Goal: Find contact information: Obtain details needed to contact an individual or organization

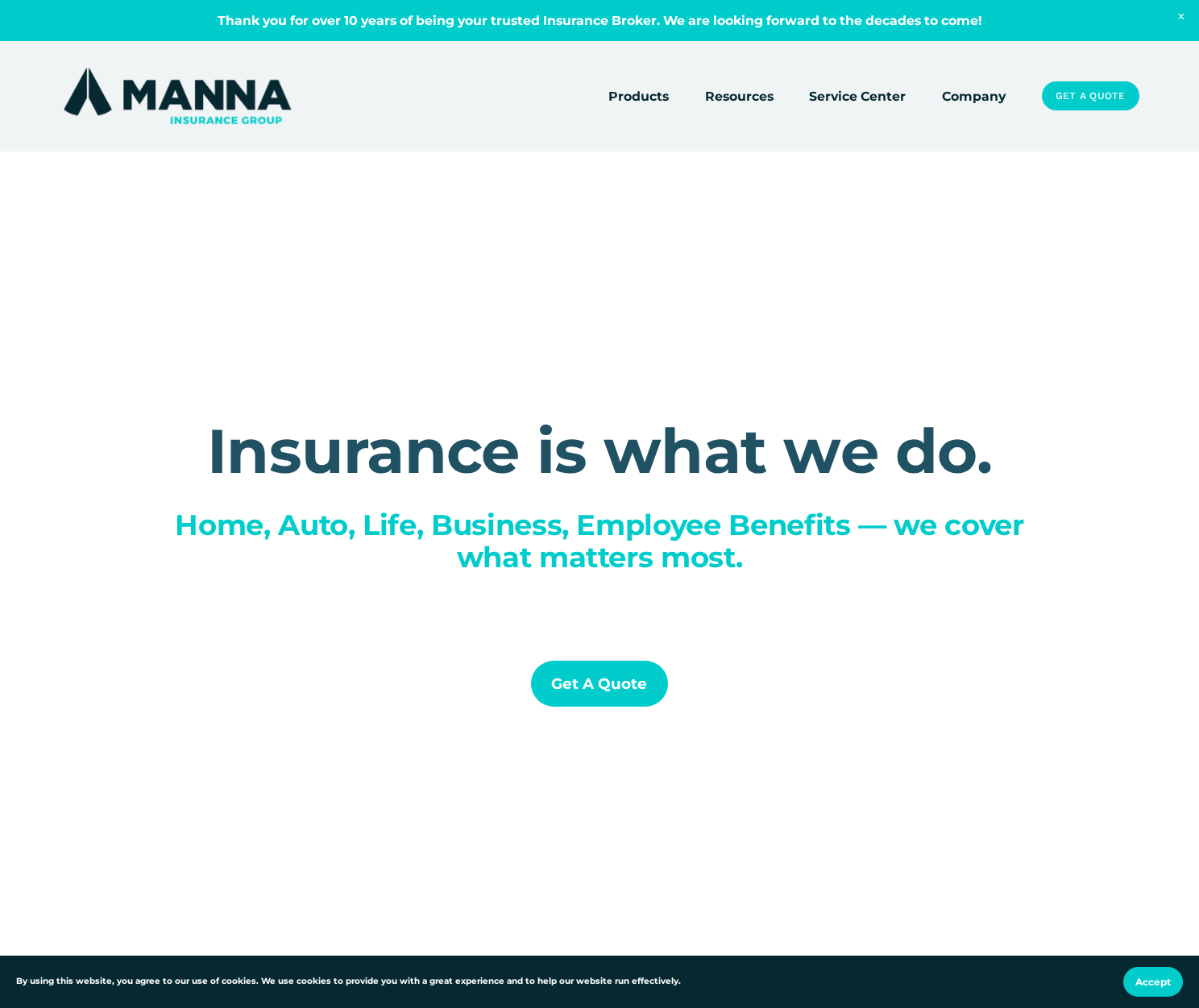
click at [1184, 14] on span "Close Announcement" at bounding box center [1181, 17] width 35 height 35
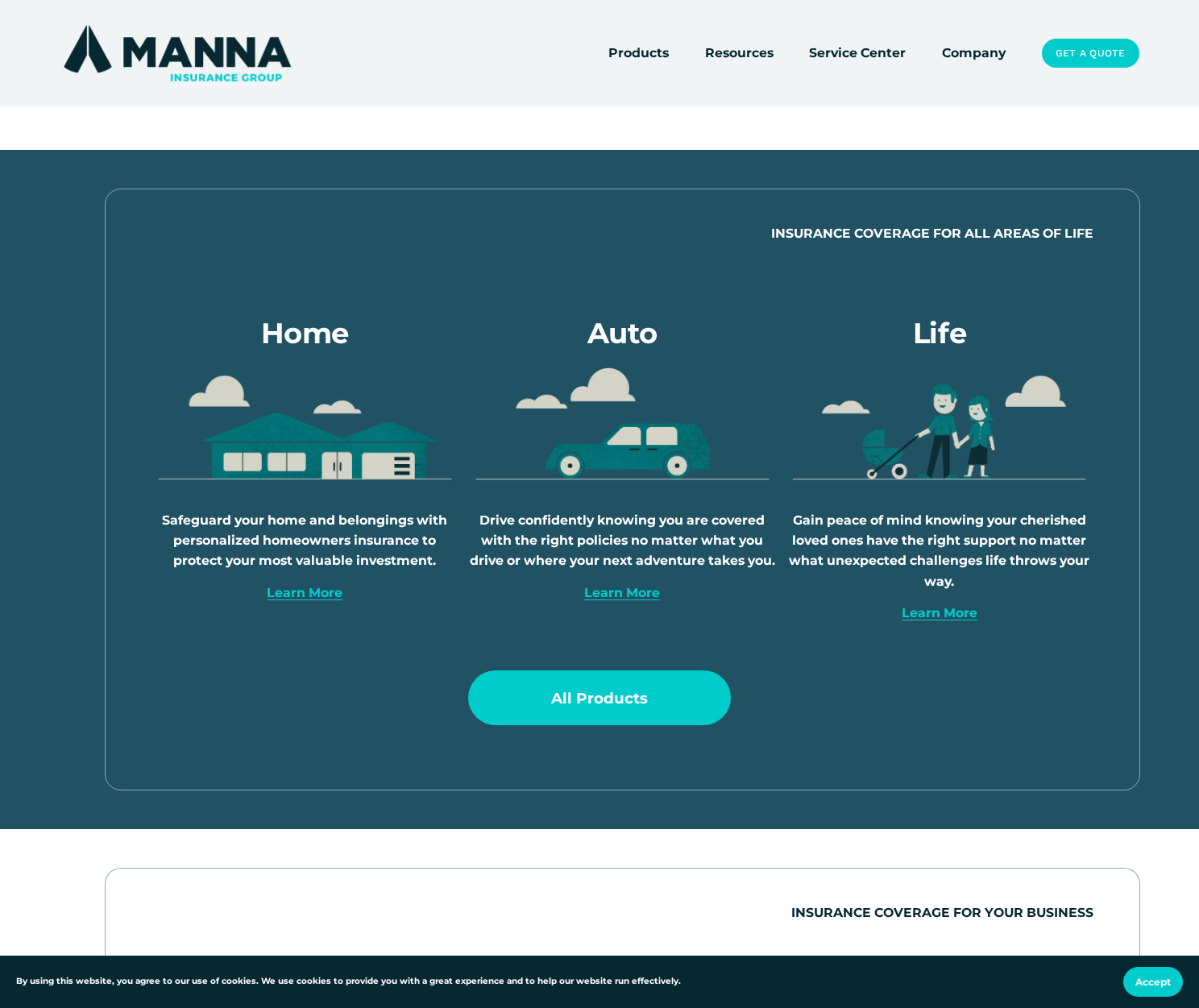
scroll to position [744, 0]
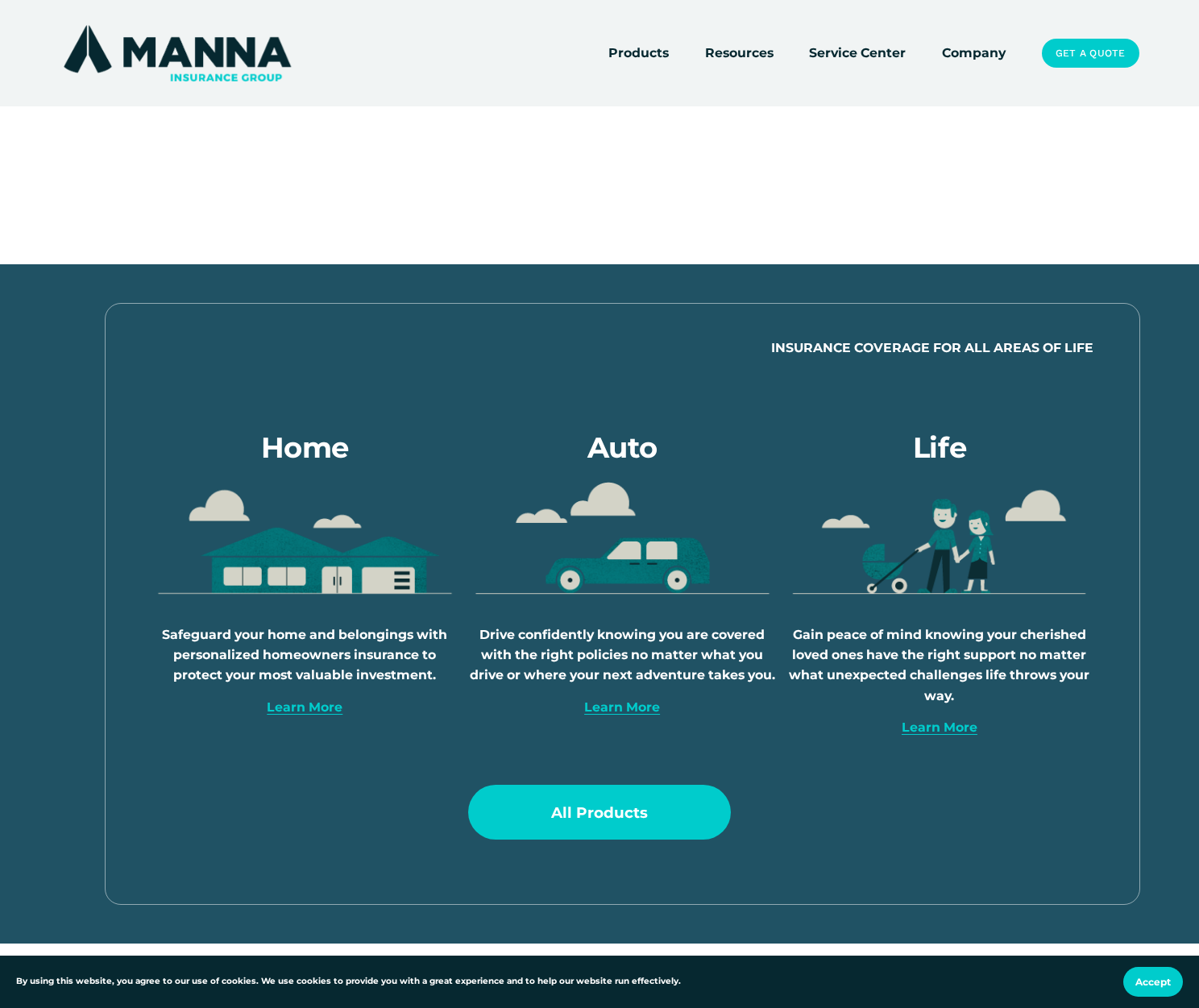
click at [1006, 57] on link "Company" at bounding box center [973, 52] width 64 height 23
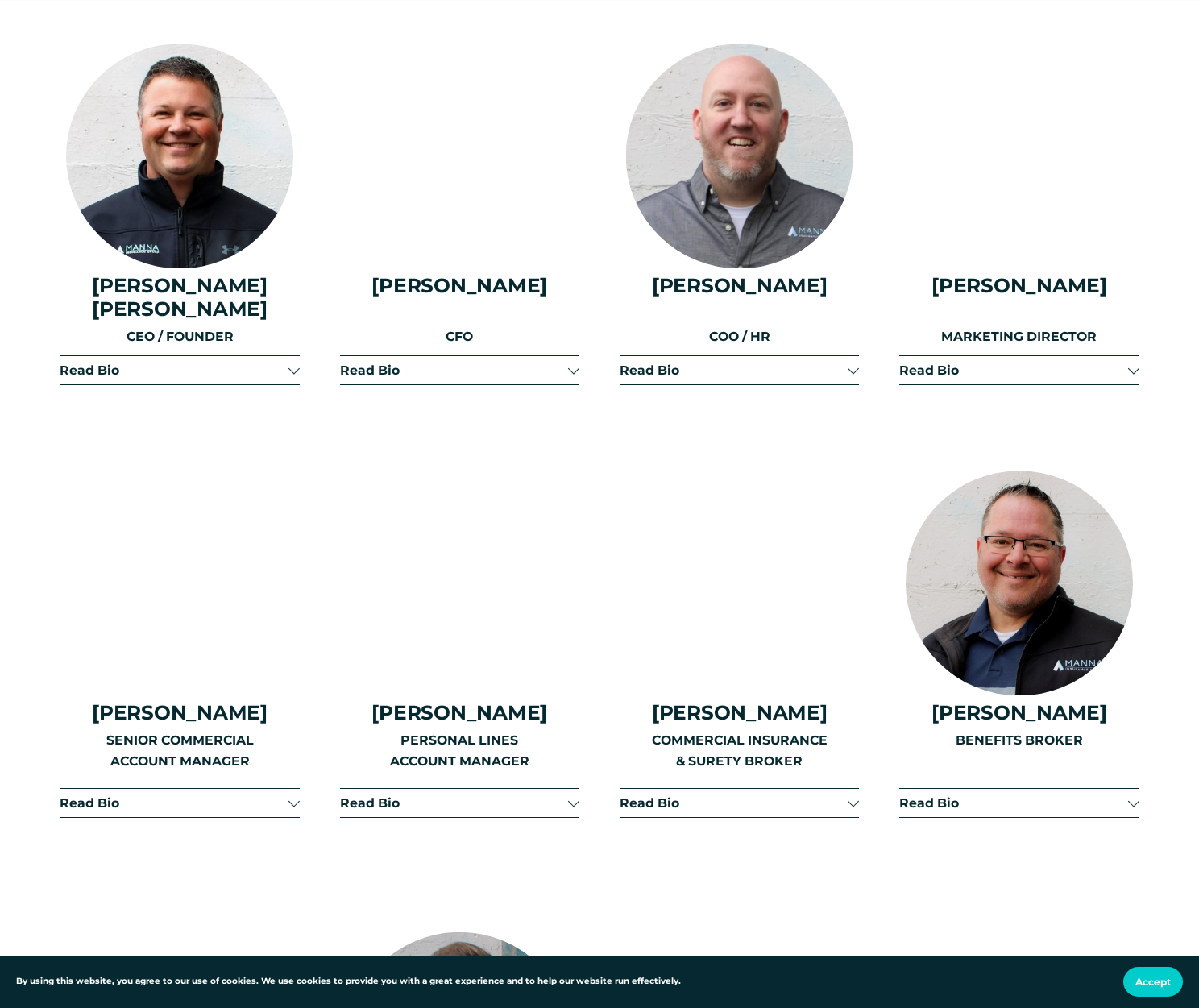
scroll to position [2171, 0]
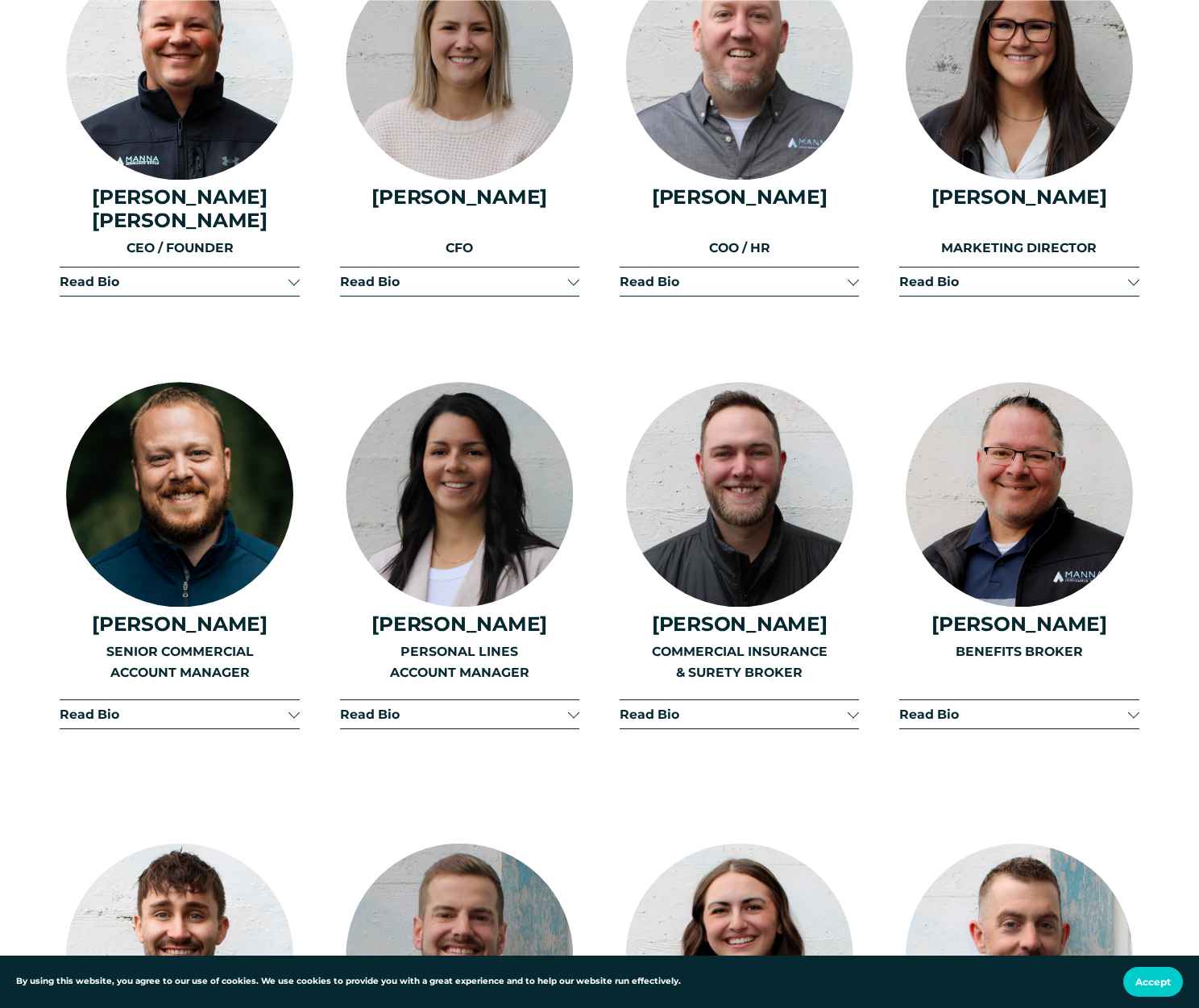
click at [439, 522] on div at bounding box center [460, 494] width 228 height 225
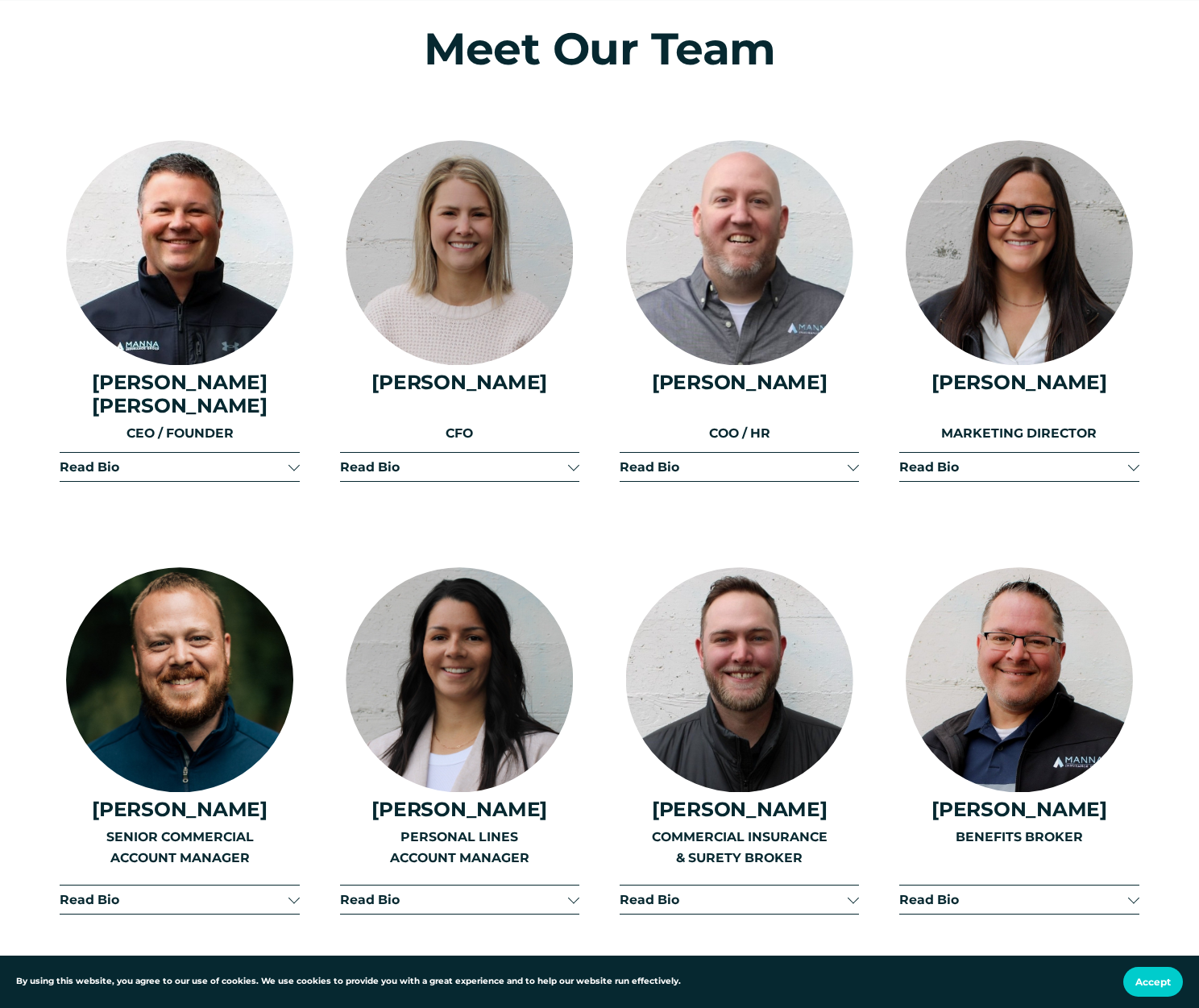
scroll to position [1854, 0]
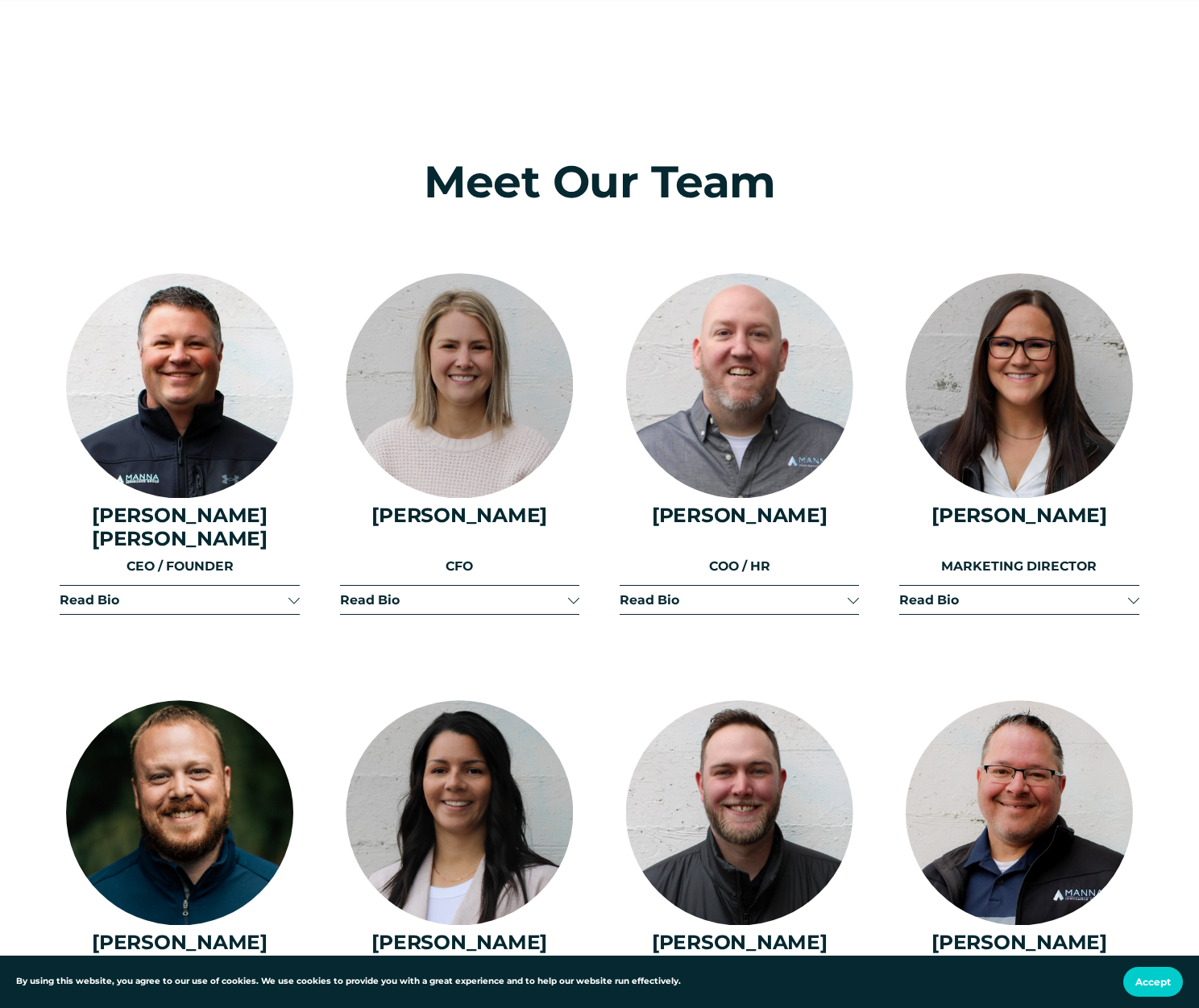
click at [437, 430] on div at bounding box center [460, 385] width 228 height 225
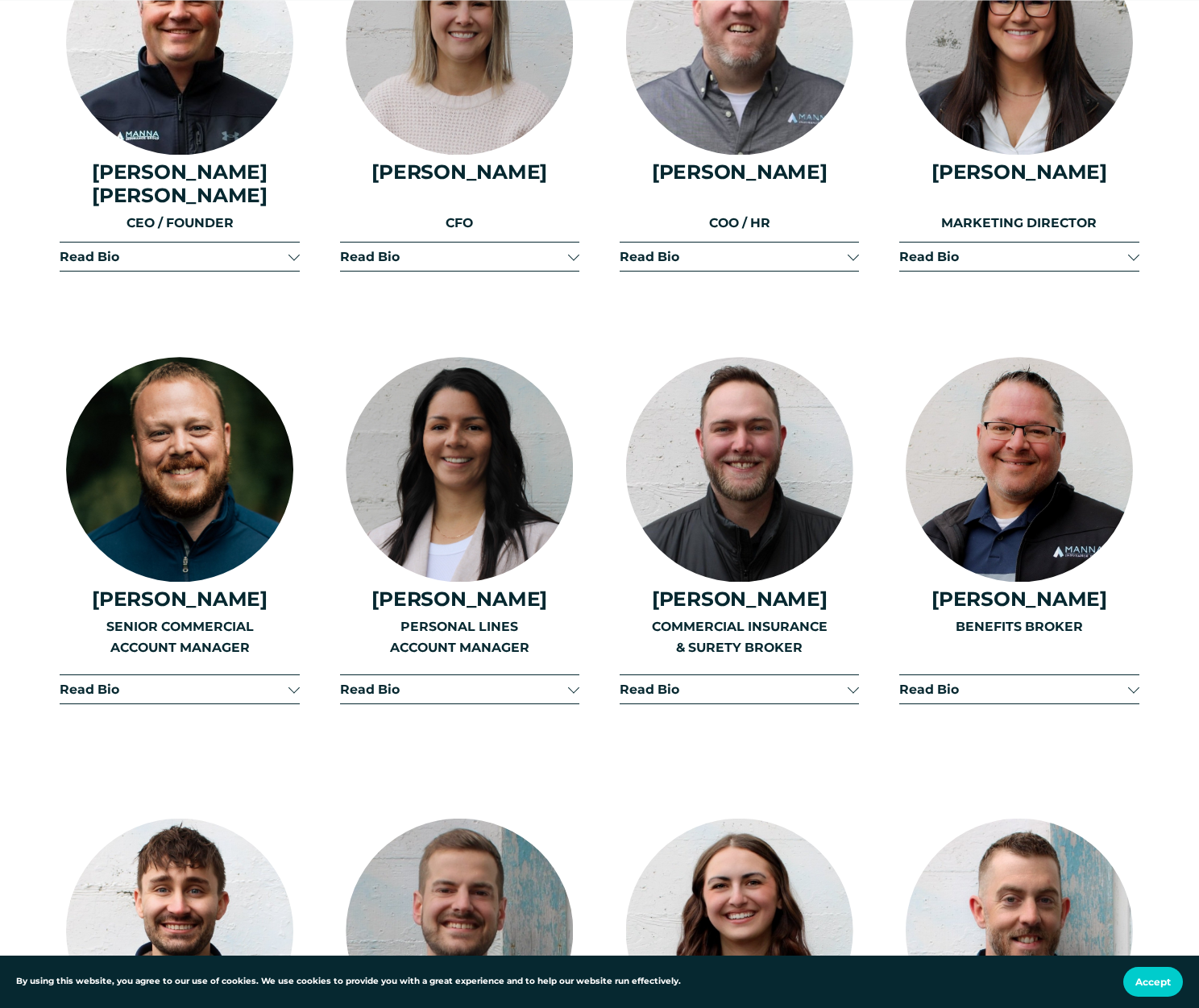
scroll to position [2365, 0]
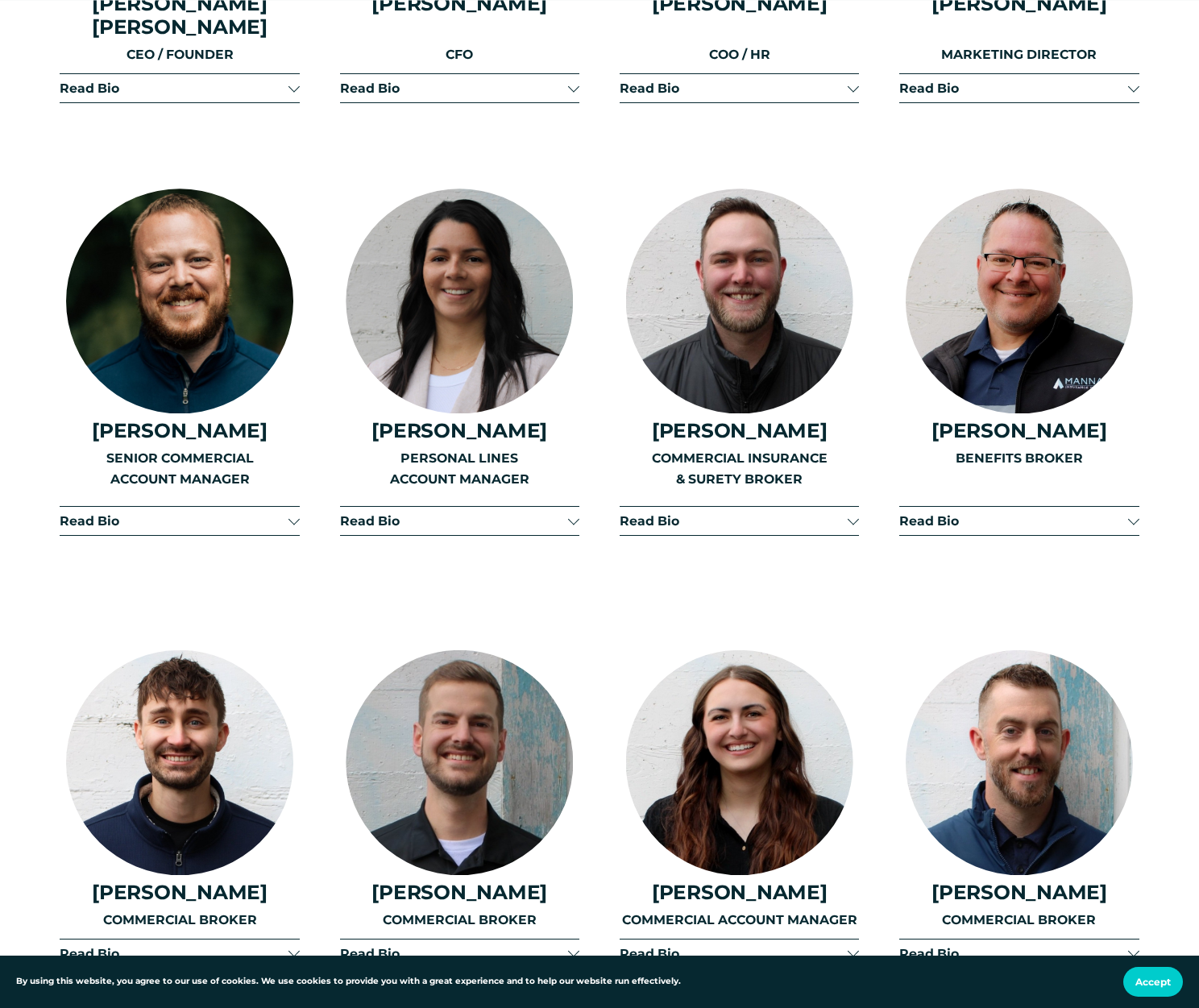
click at [416, 277] on div at bounding box center [460, 301] width 228 height 225
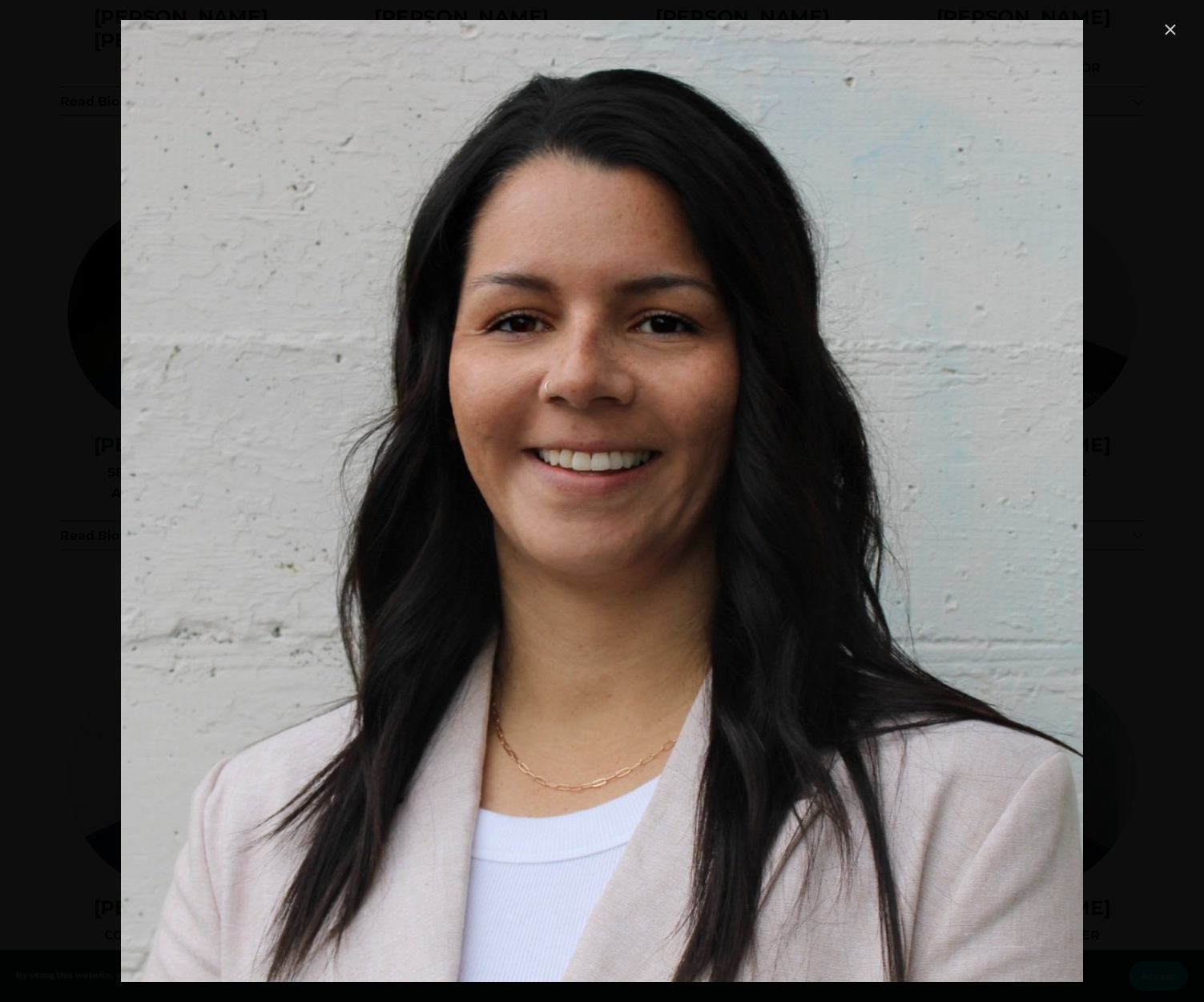
click at [1171, 28] on link "Close" at bounding box center [1169, 29] width 19 height 19
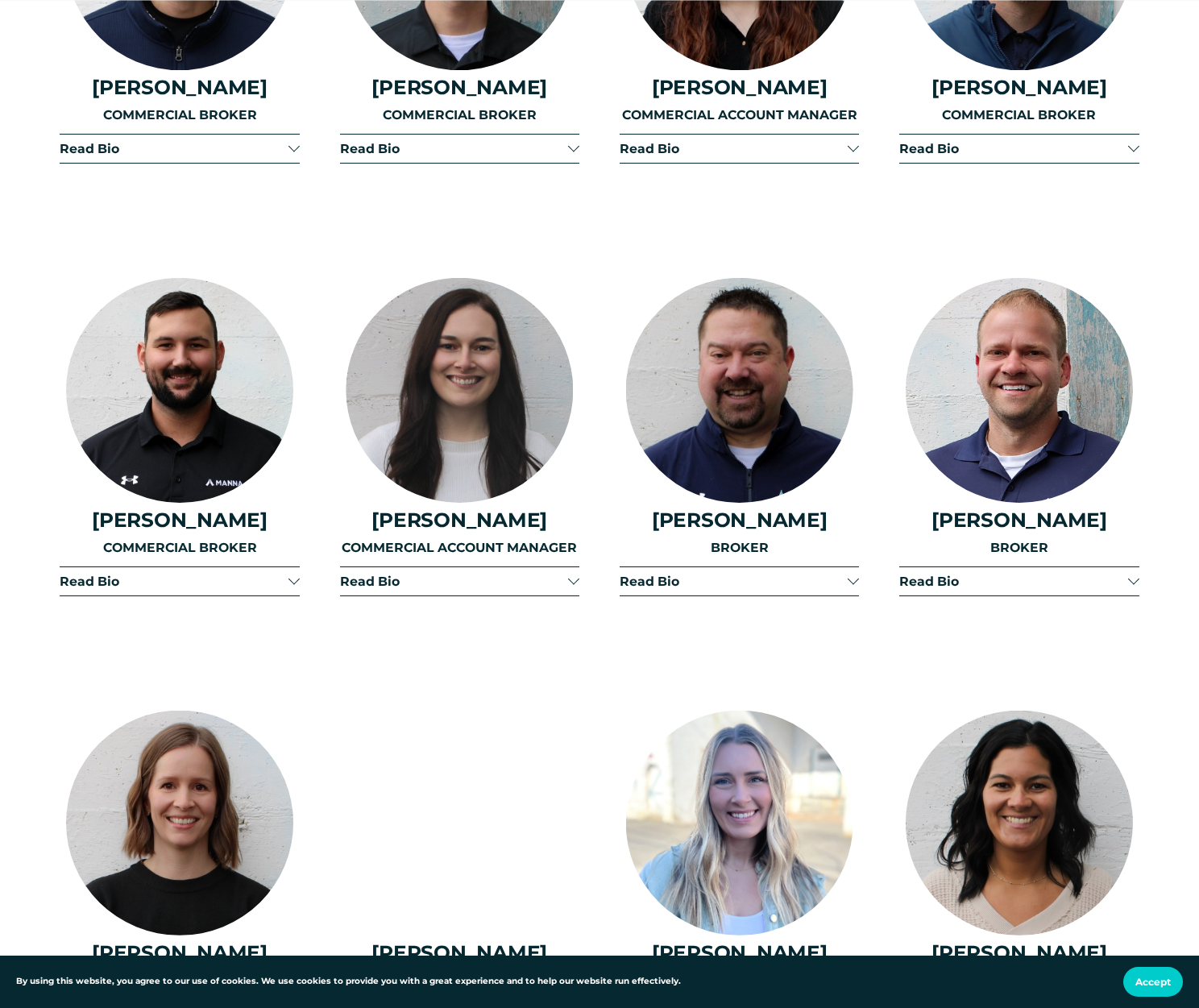
scroll to position [3171, 0]
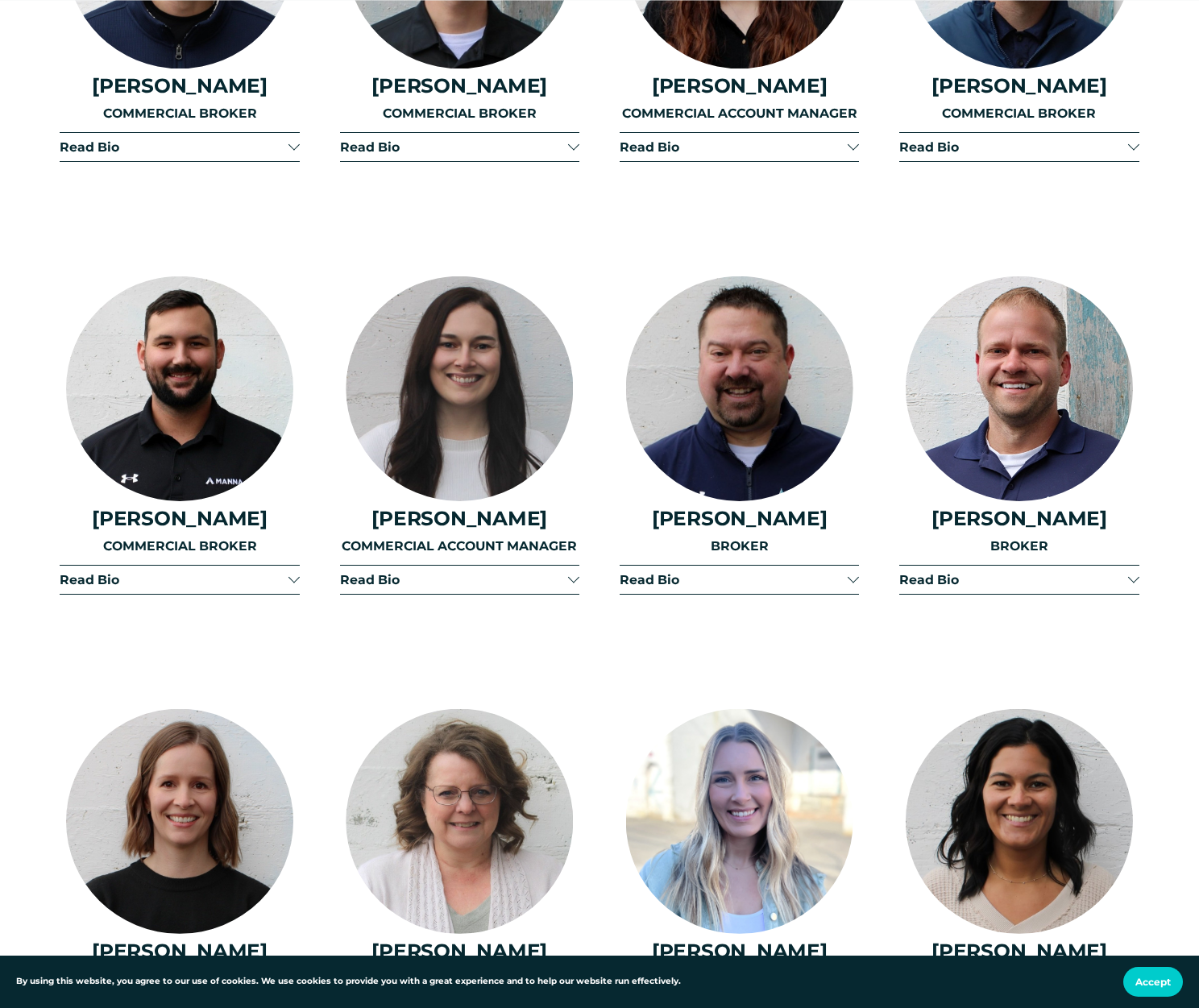
click at [427, 438] on div at bounding box center [460, 388] width 228 height 225
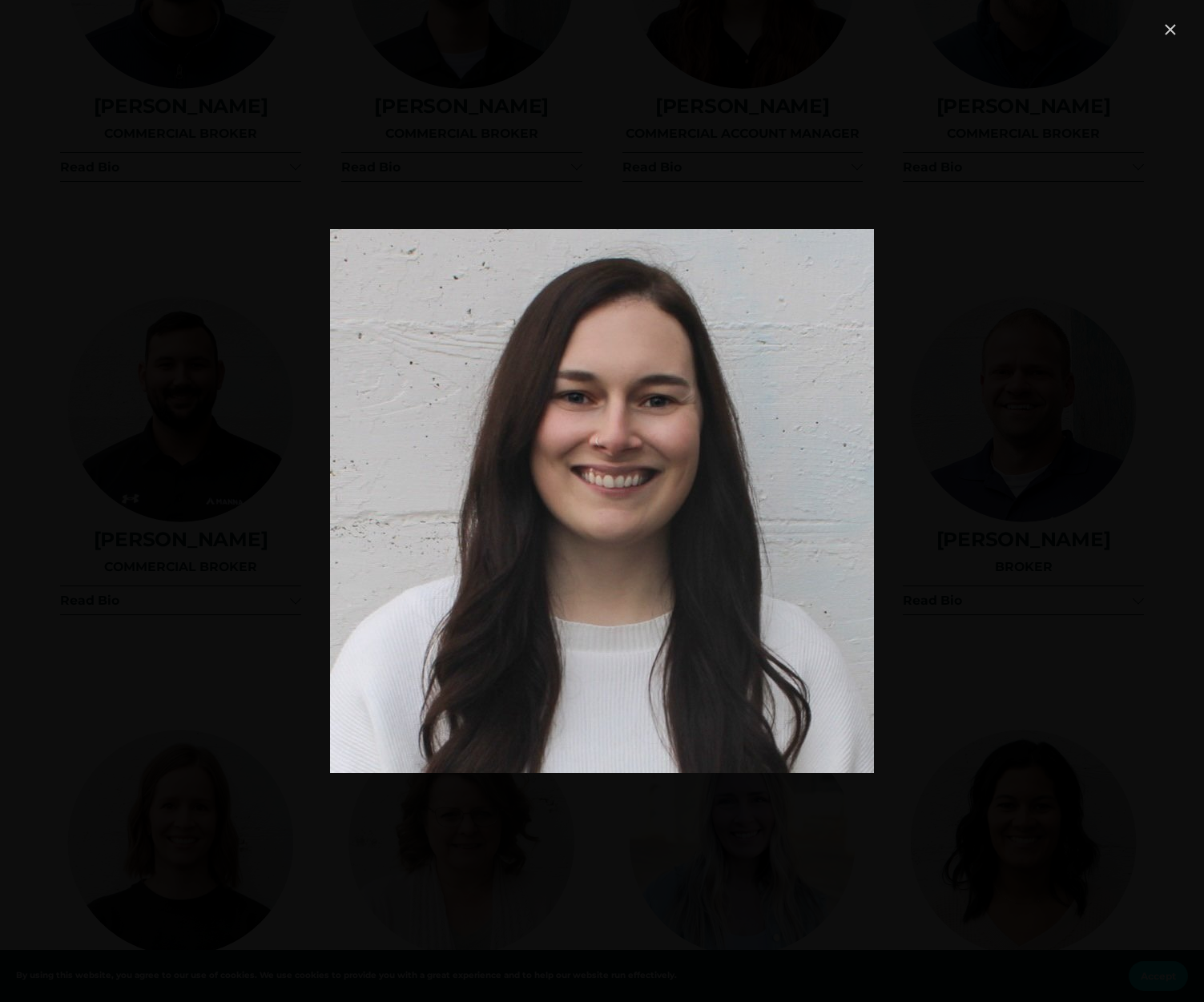
click at [1173, 31] on link "Close" at bounding box center [1169, 29] width 19 height 19
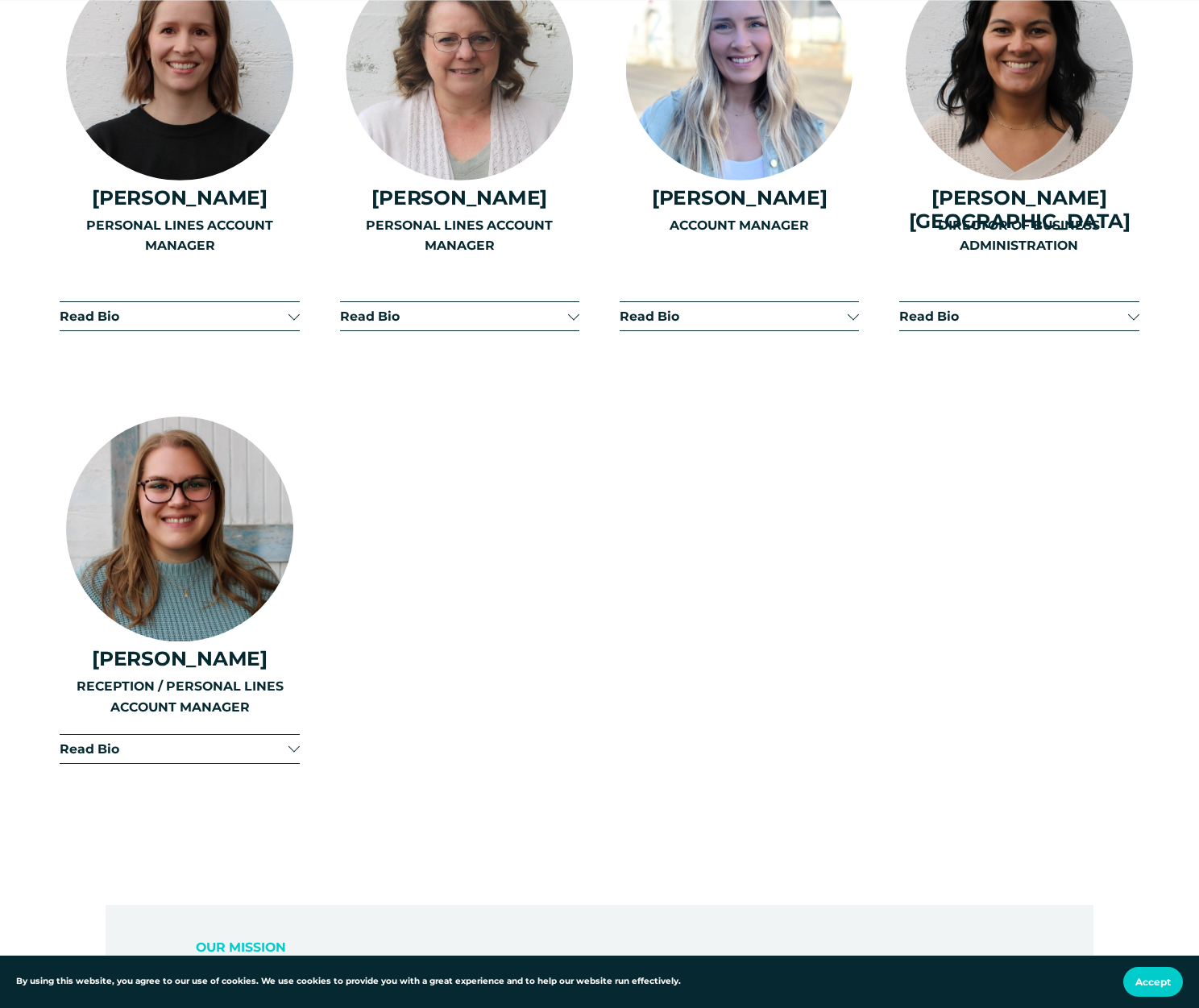
scroll to position [3925, 0]
click at [138, 489] on div at bounding box center [180, 528] width 228 height 225
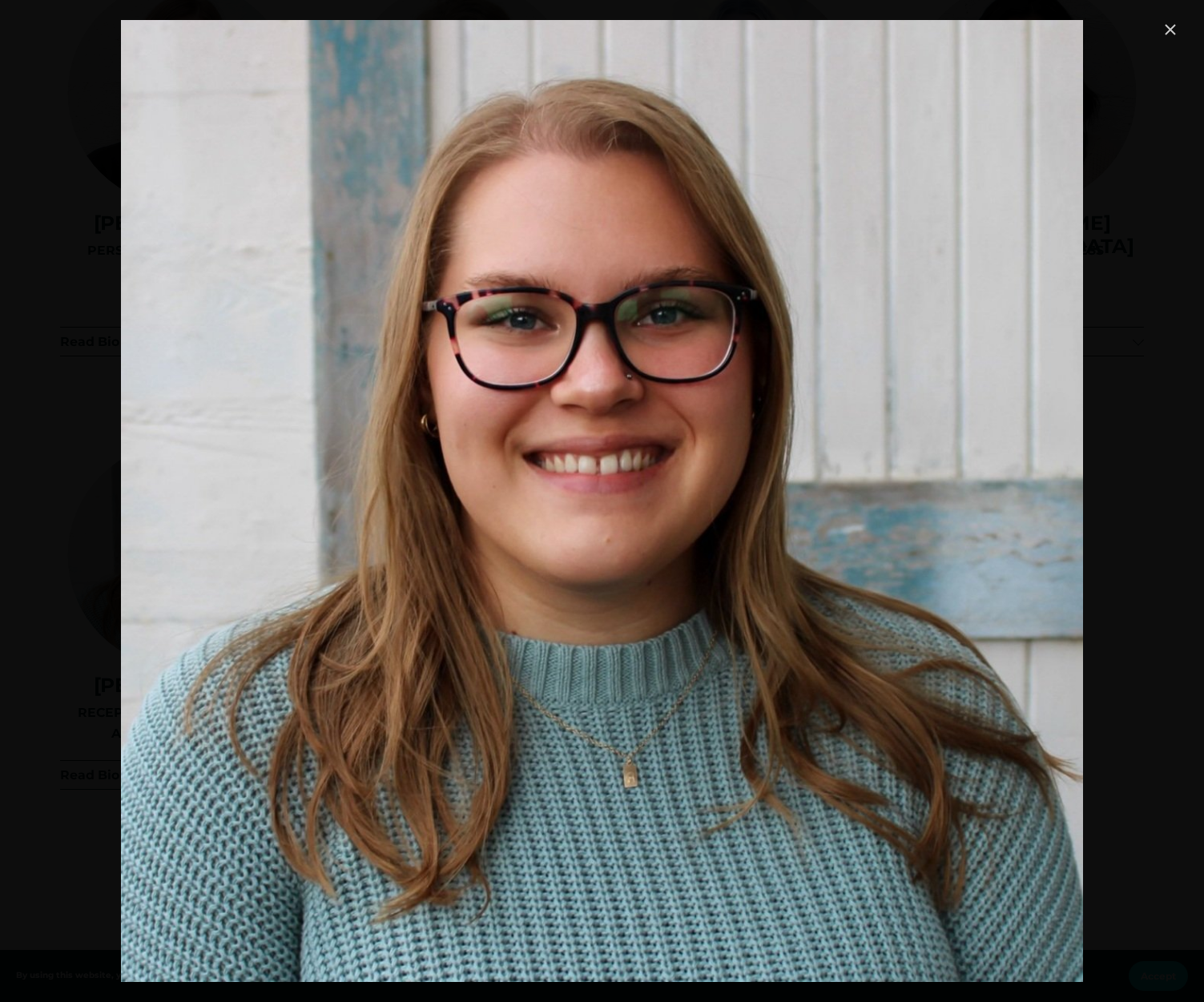
click at [1171, 29] on link "Close" at bounding box center [1169, 29] width 19 height 19
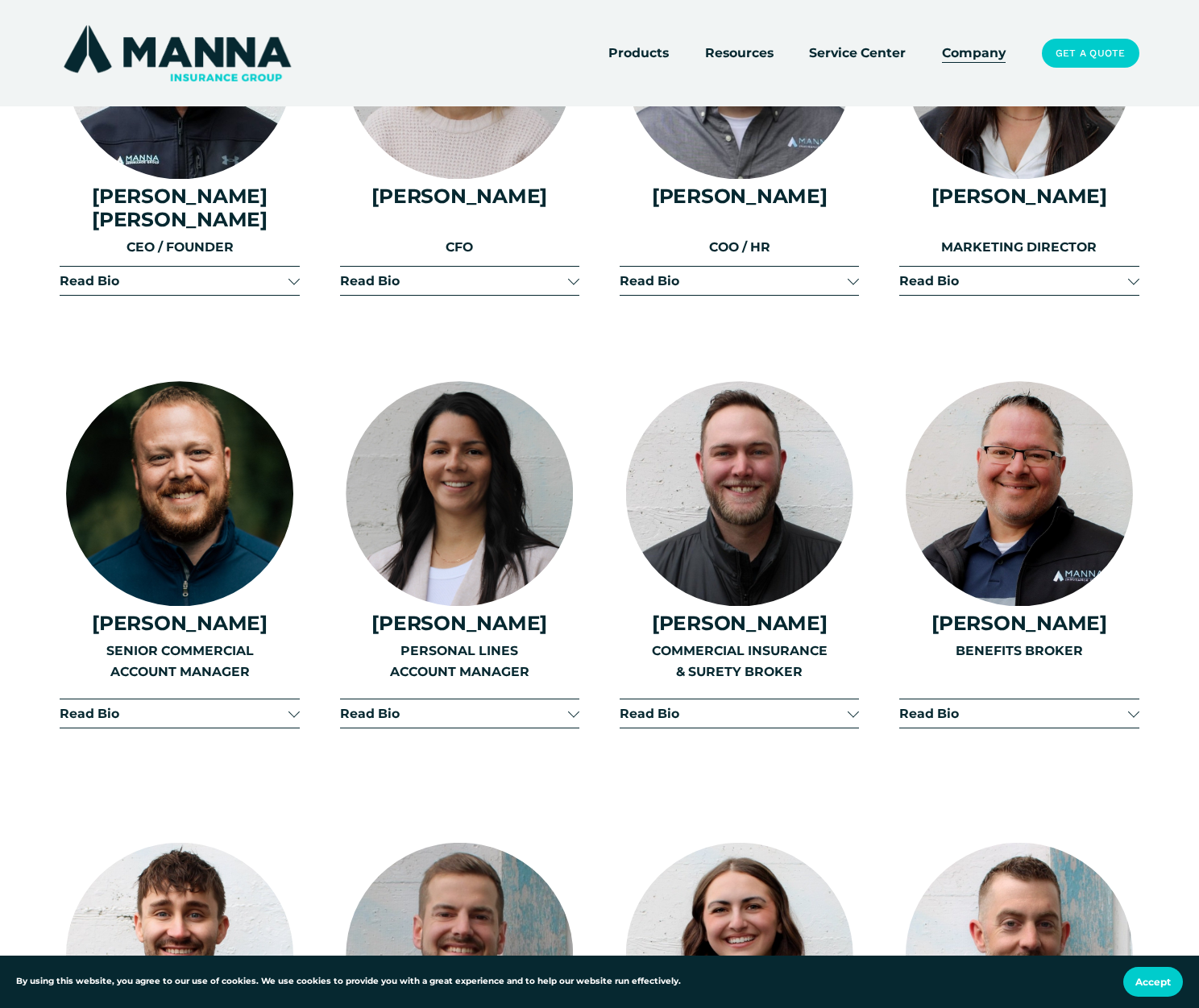
scroll to position [1854, 0]
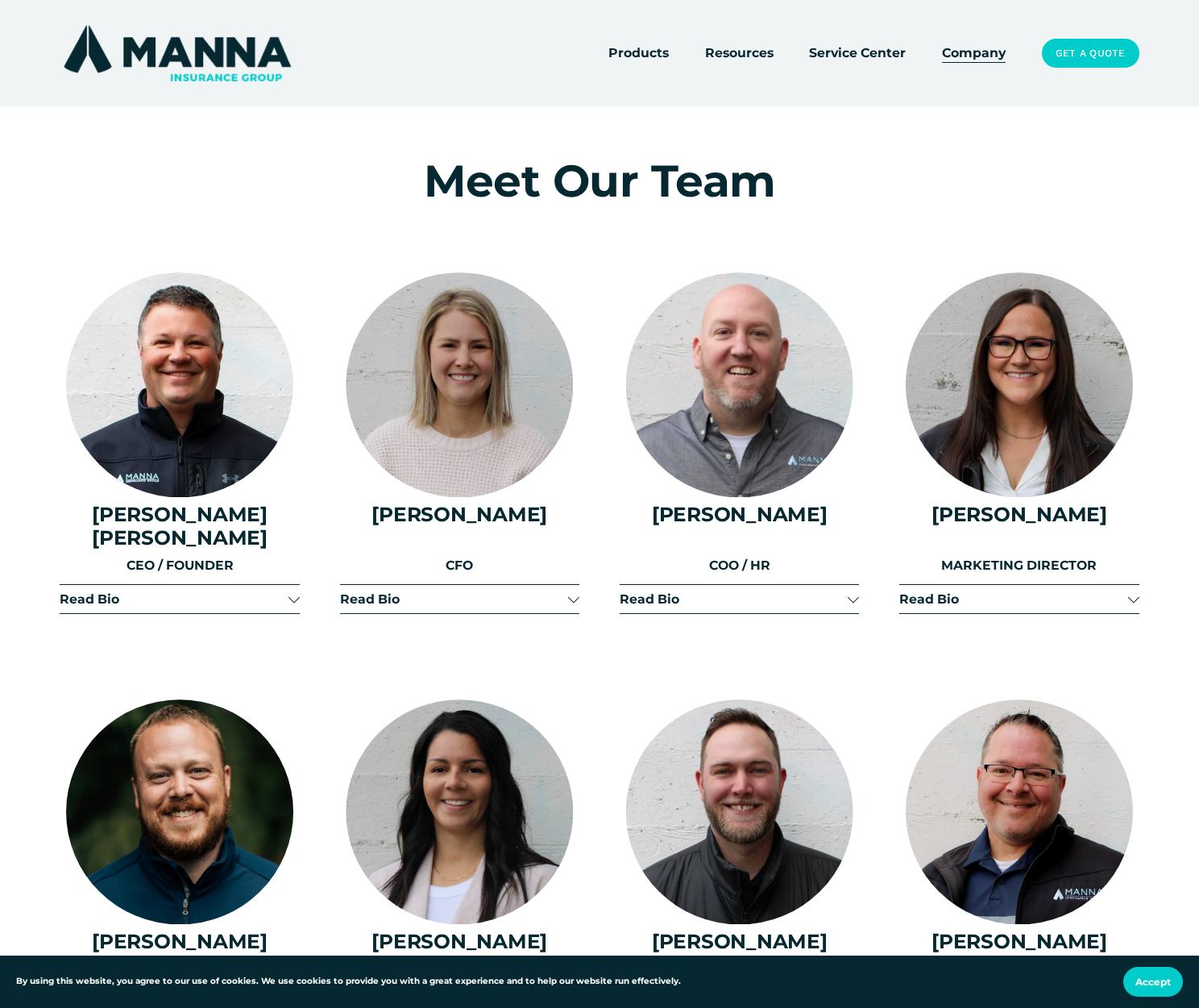
click at [450, 404] on div at bounding box center [460, 384] width 228 height 225
drag, startPoint x: 386, startPoint y: 527, endPoint x: 526, endPoint y: 528, distance: 140.0
click at [531, 526] on h4 "Tana Fakkema" at bounding box center [460, 514] width 239 height 23
copy h4 "Tana Fakkema"
click at [392, 597] on button "Read Bio" at bounding box center [460, 598] width 239 height 28
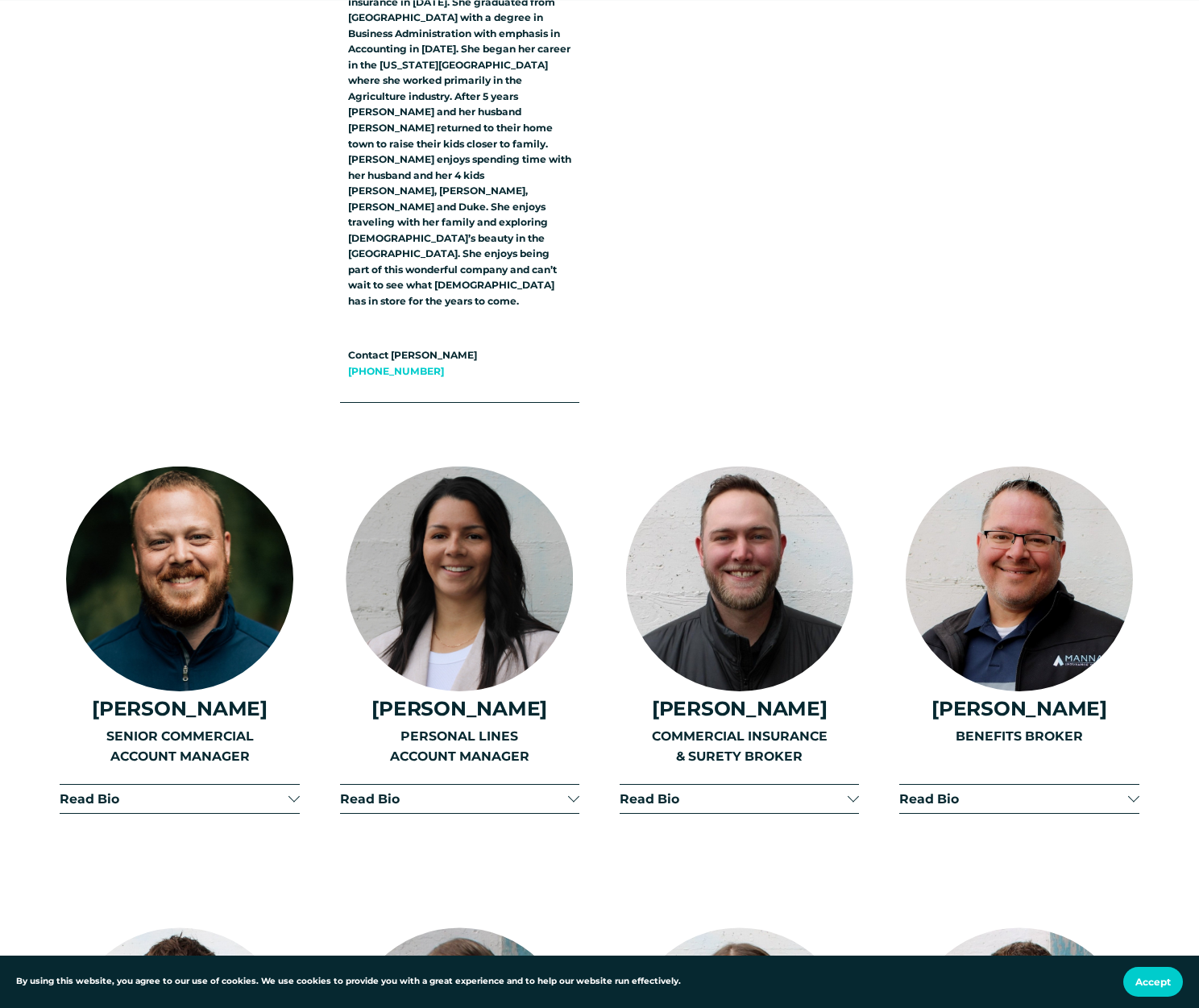
scroll to position [2501, 0]
click at [376, 783] on button "Read Bio" at bounding box center [460, 797] width 239 height 28
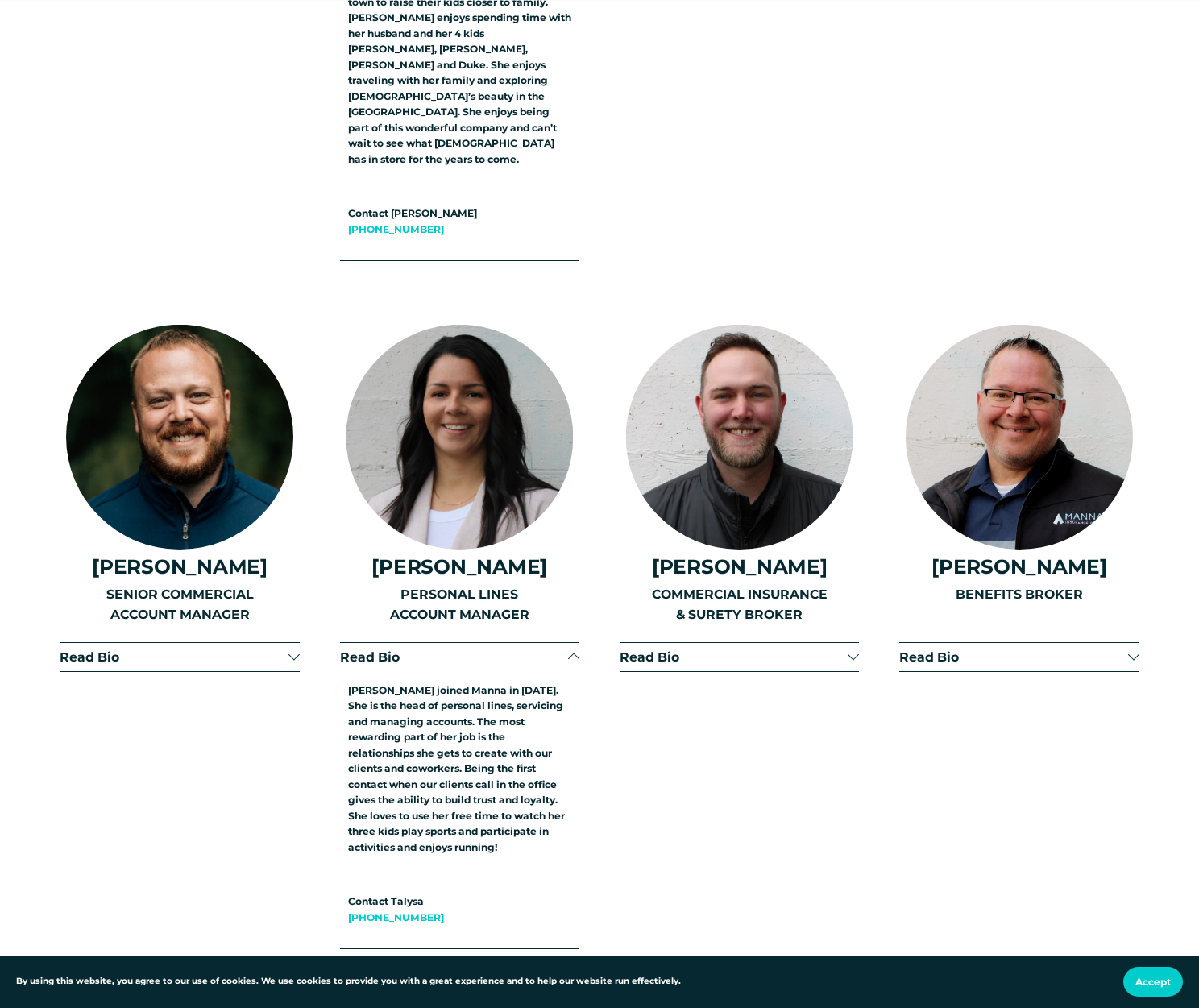
scroll to position [2642, 0]
drag, startPoint x: 409, startPoint y: 501, endPoint x: 530, endPoint y: 502, distance: 121.0
click at [530, 554] on h4 "Talysa Lohrer" at bounding box center [460, 566] width 239 height 23
copy h4 "Talysa Lohrer"
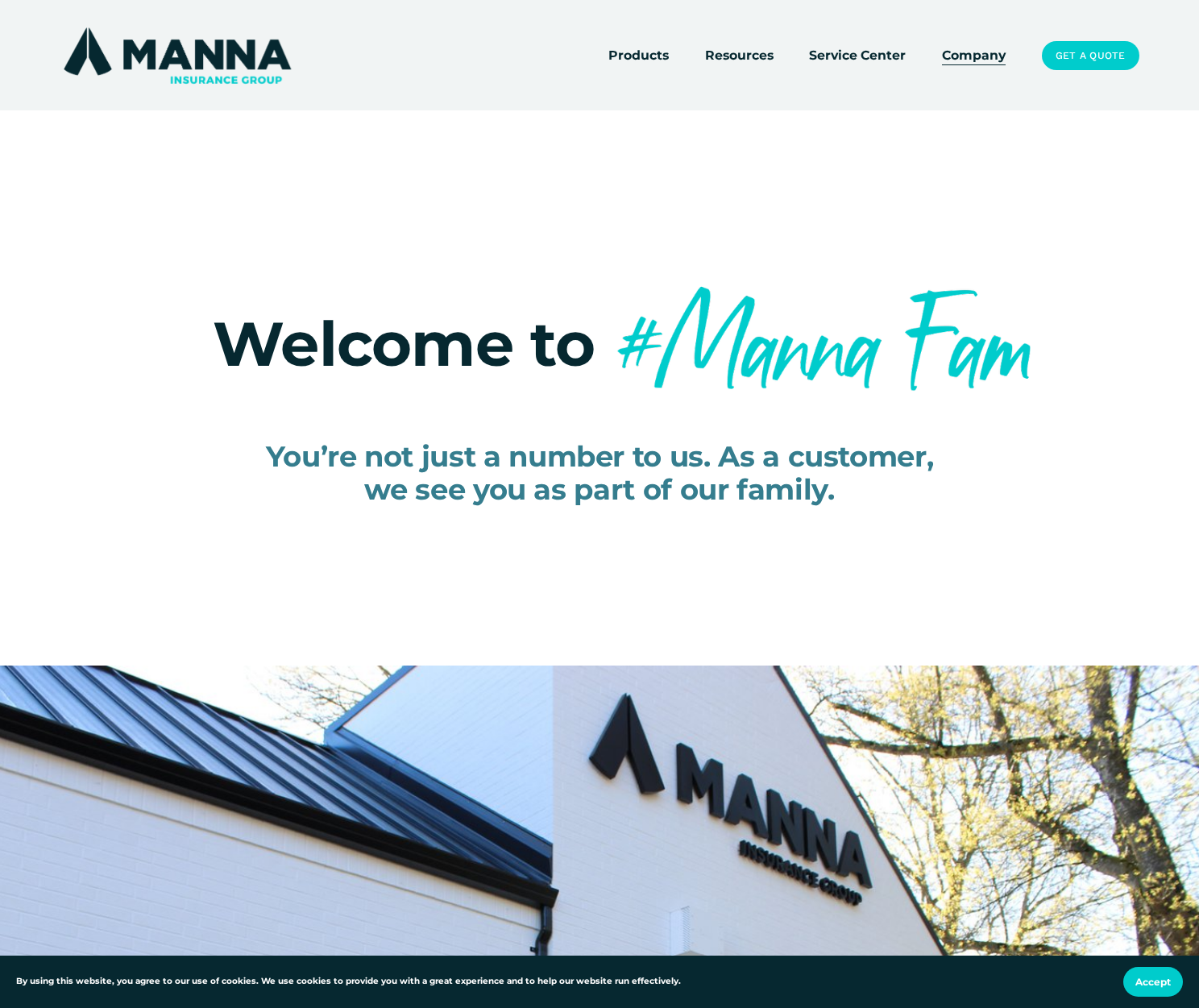
scroll to position [2642, 0]
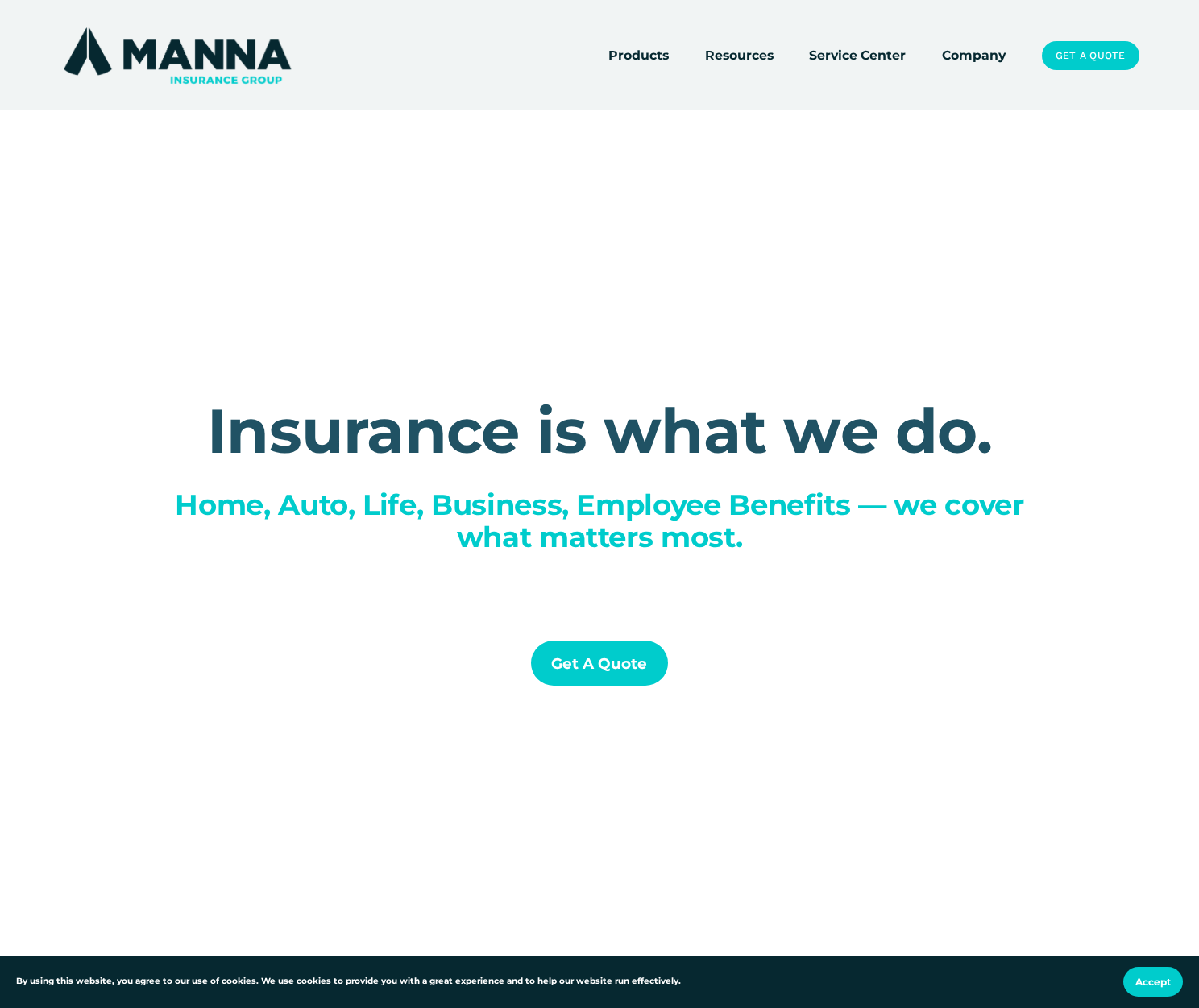
click at [956, 60] on link "Company" at bounding box center [973, 55] width 64 height 23
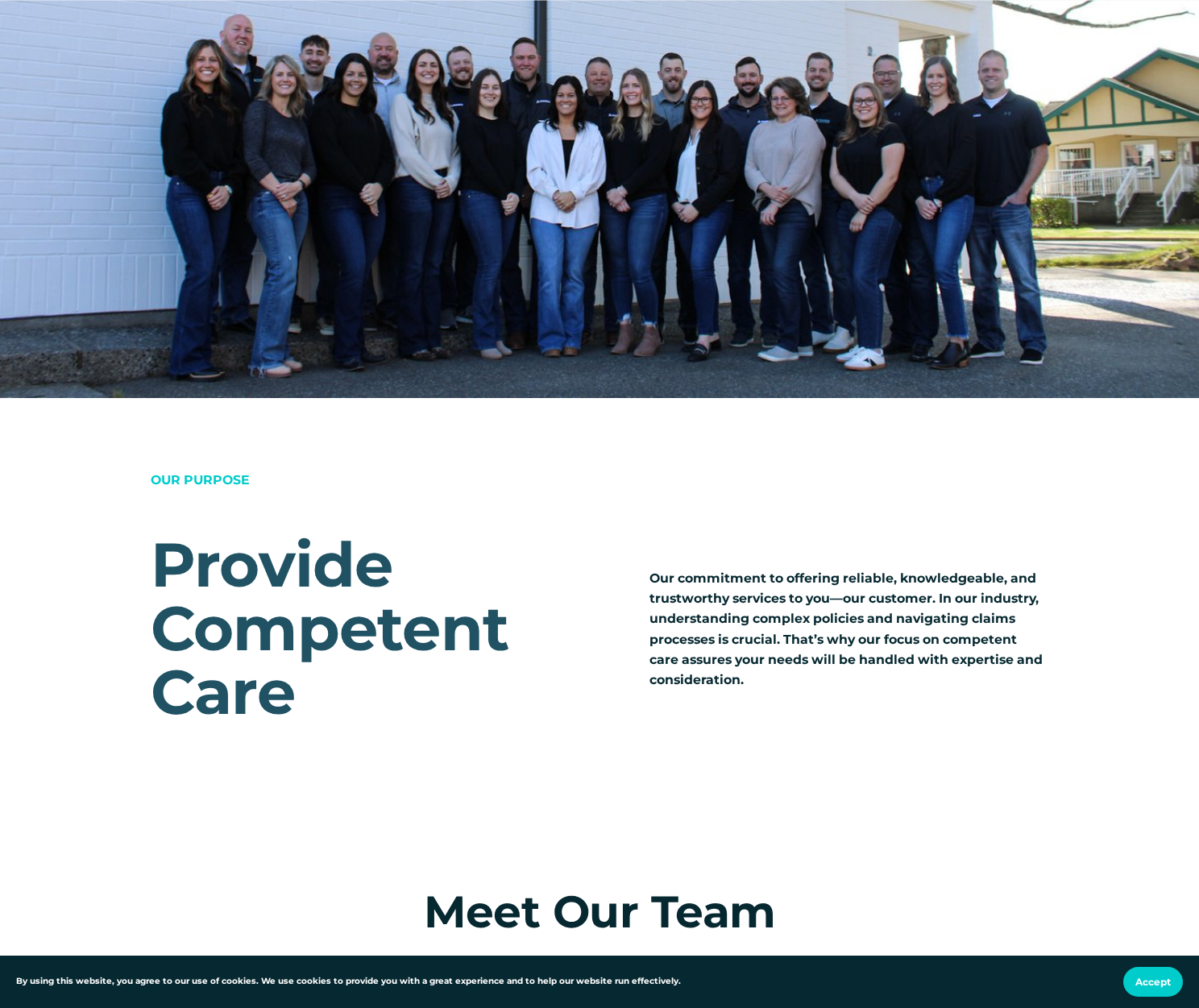
scroll to position [2127, 0]
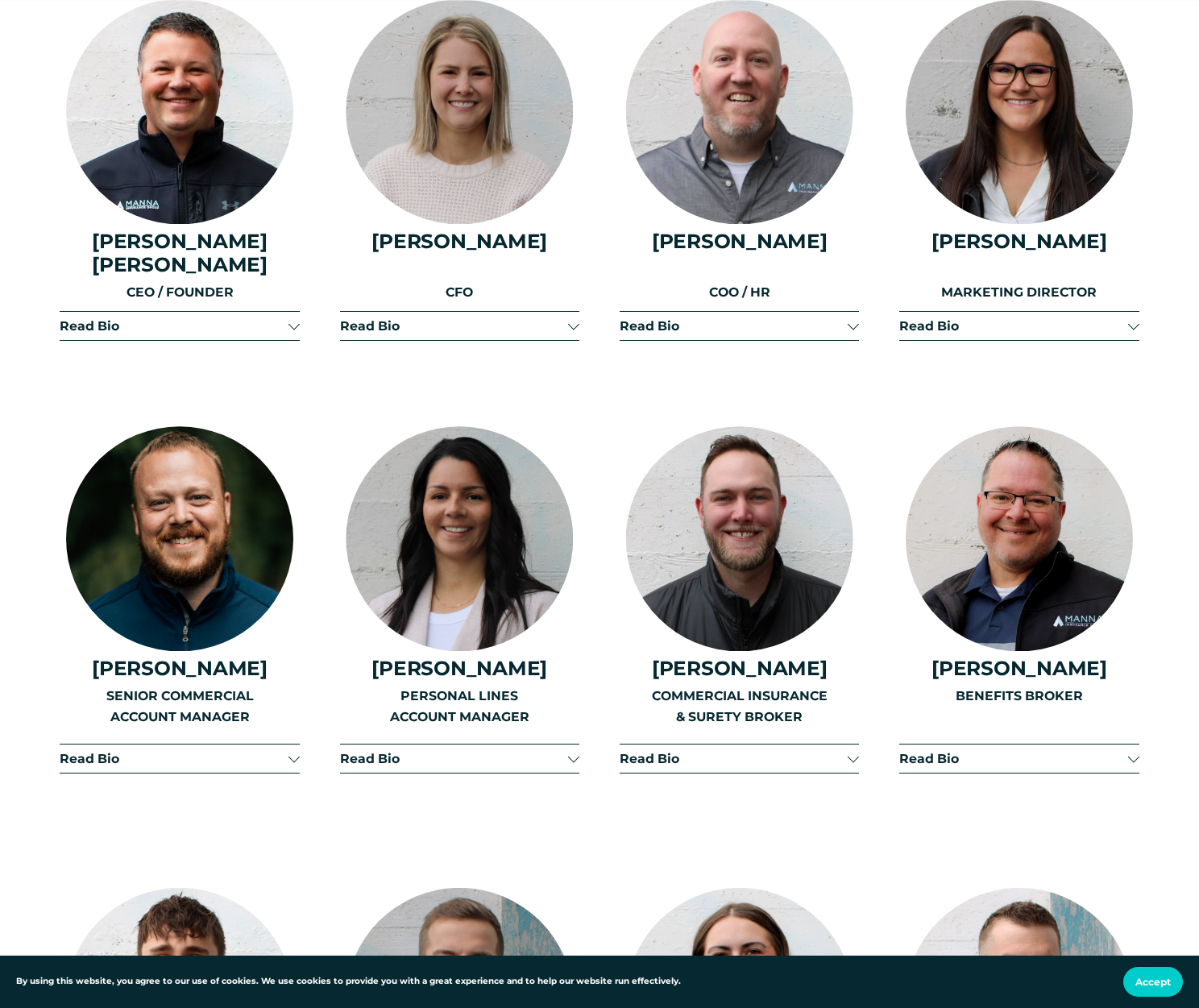
click at [398, 751] on span "Read Bio" at bounding box center [454, 758] width 228 height 15
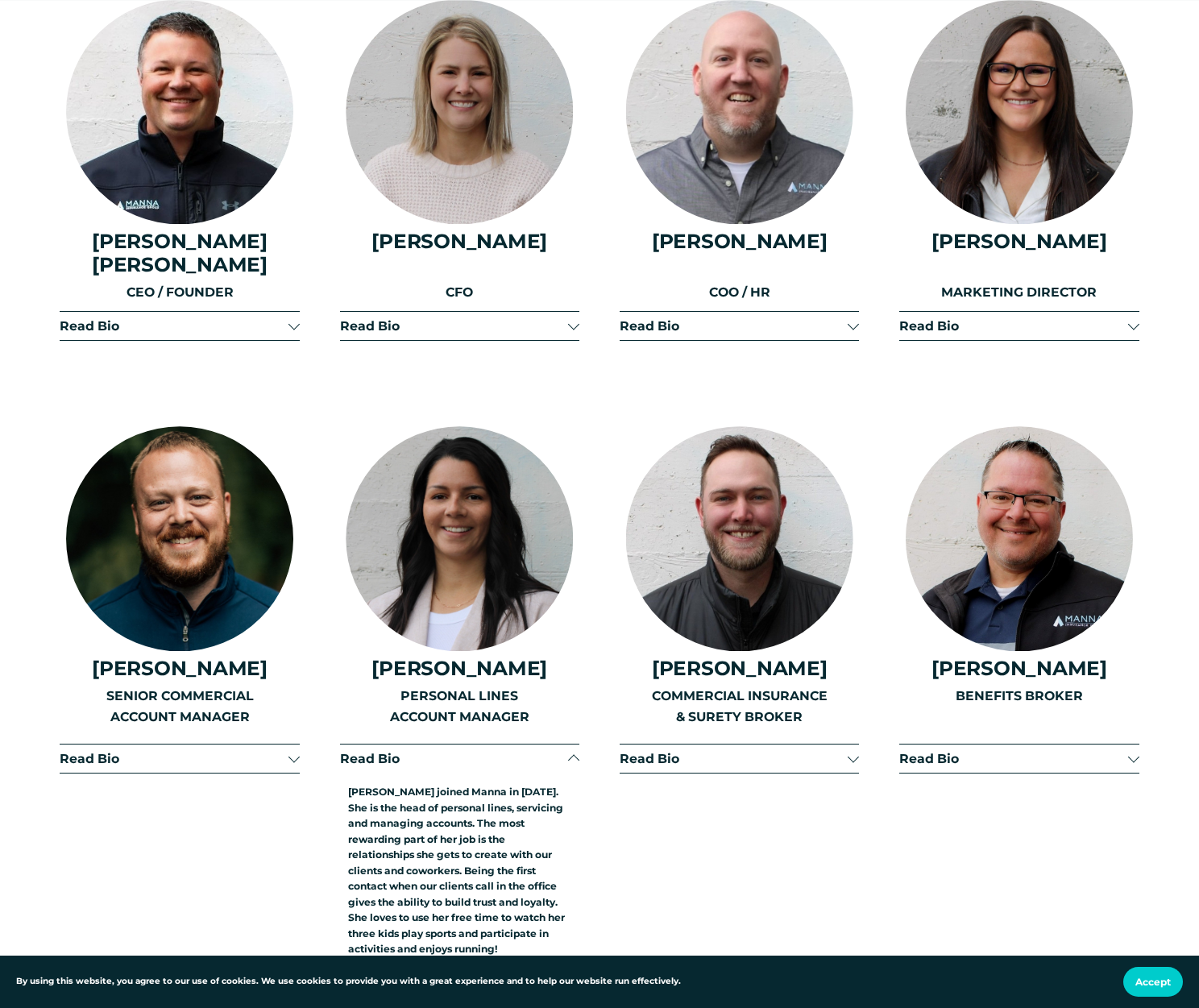
scroll to position [2599, 0]
